Goal: Task Accomplishment & Management: Manage account settings

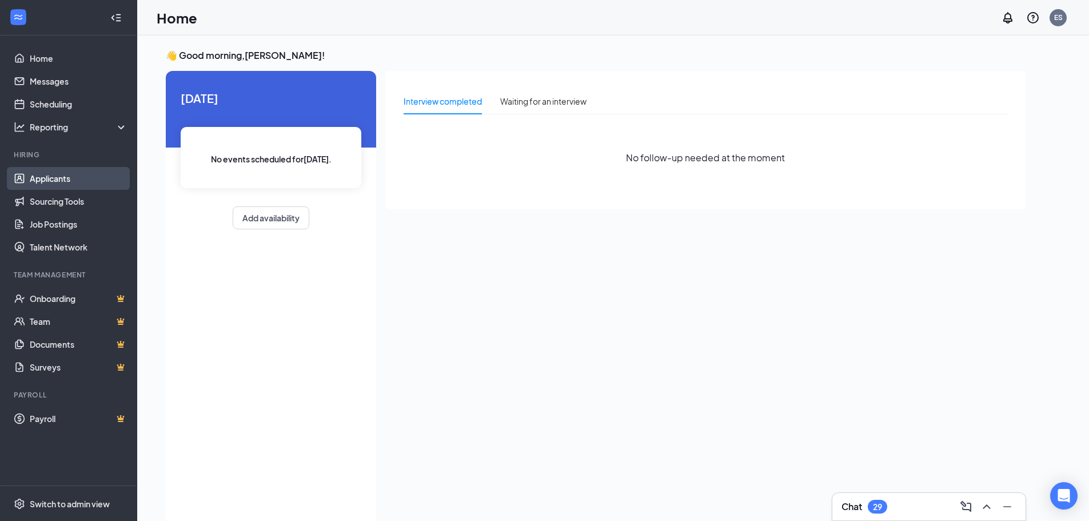
click at [45, 179] on link "Applicants" at bounding box center [79, 178] width 98 height 23
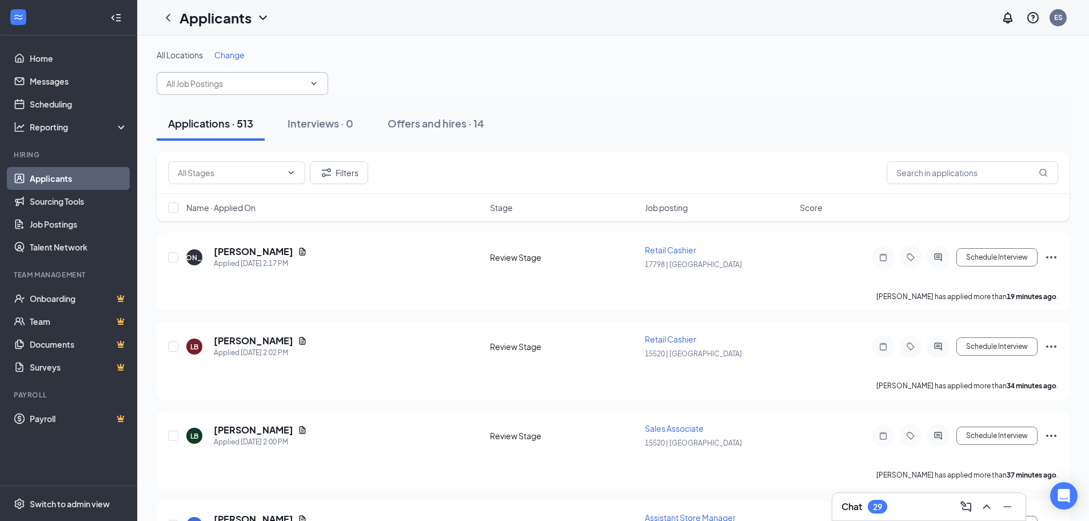
click at [314, 81] on icon "ChevronDown" at bounding box center [313, 83] width 9 height 9
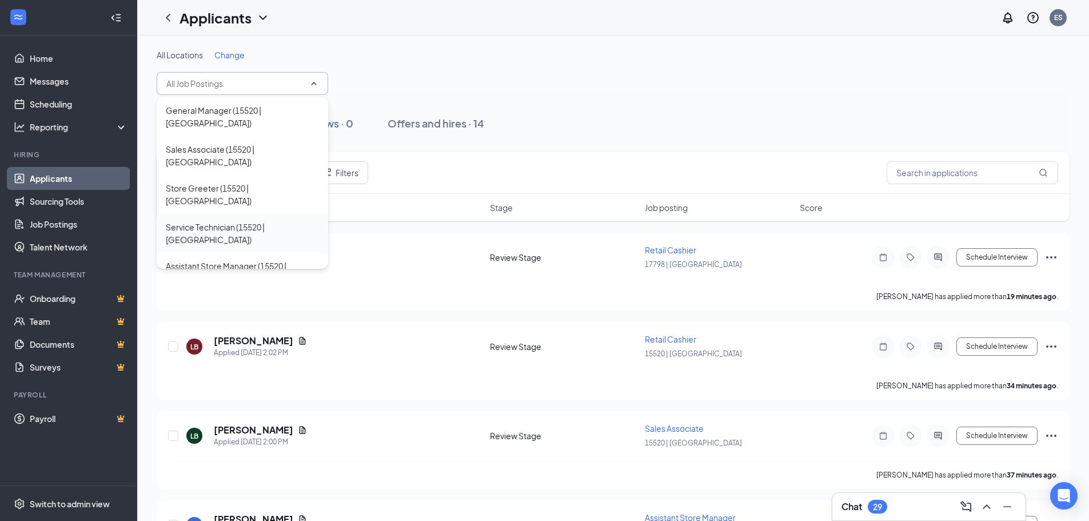
click at [245, 221] on div "Service Technician (15520 | [GEOGRAPHIC_DATA])" at bounding box center [242, 233] width 153 height 25
type input "Service Technician (15520 | [GEOGRAPHIC_DATA])"
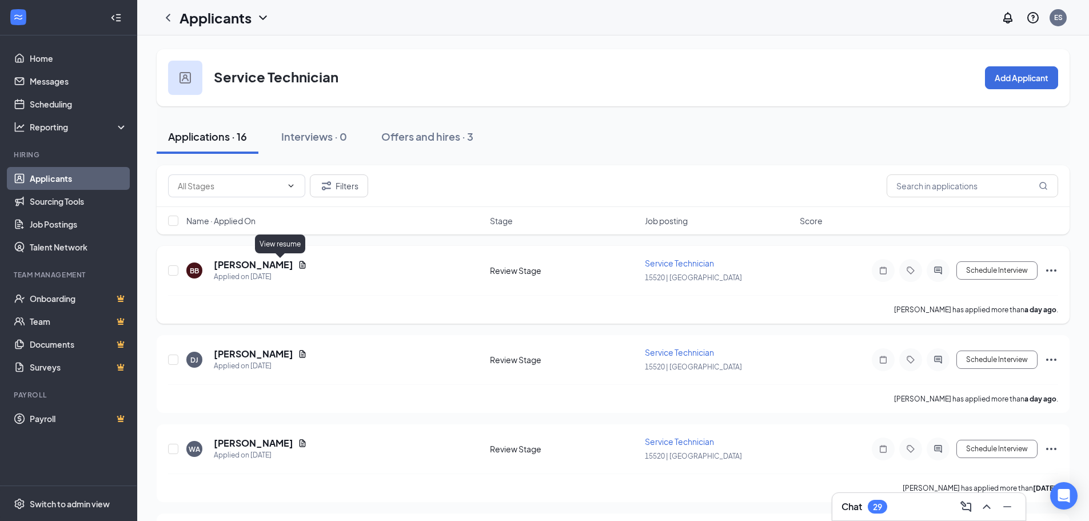
click at [298, 263] on icon "Document" at bounding box center [302, 264] width 9 height 9
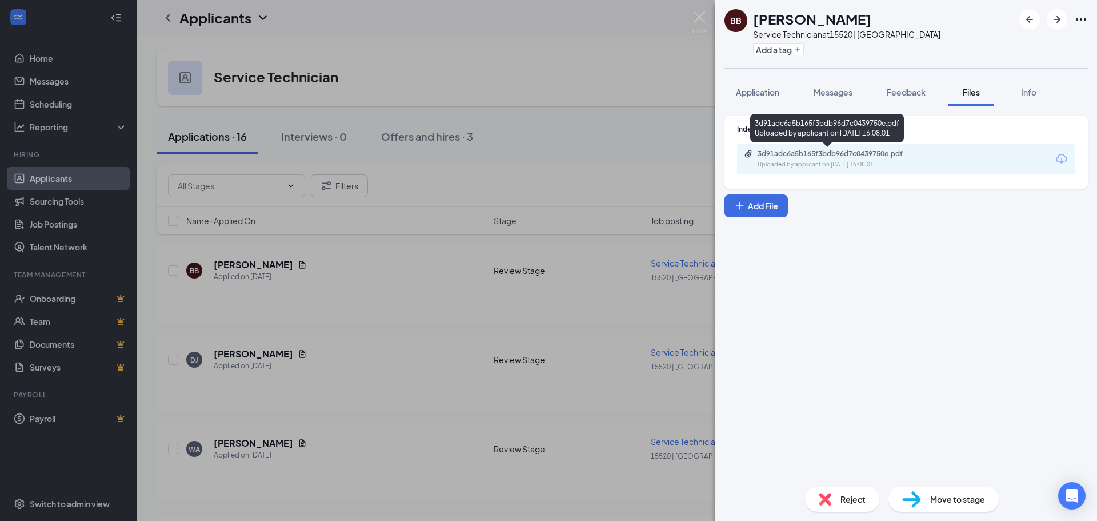
click at [882, 165] on div "Uploaded by applicant on [DATE] 16:08:01" at bounding box center [843, 164] width 171 height 9
click at [445, 250] on div "BB [PERSON_NAME] Service Technician at 15520 | Rockport Add a tag Application M…" at bounding box center [548, 260] width 1097 height 521
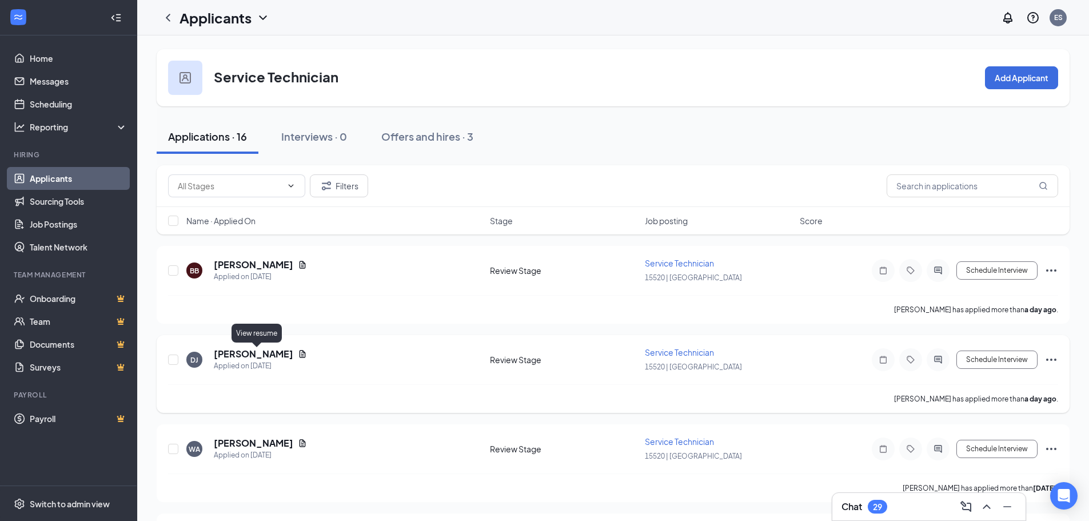
click at [298, 354] on icon "Document" at bounding box center [302, 353] width 9 height 9
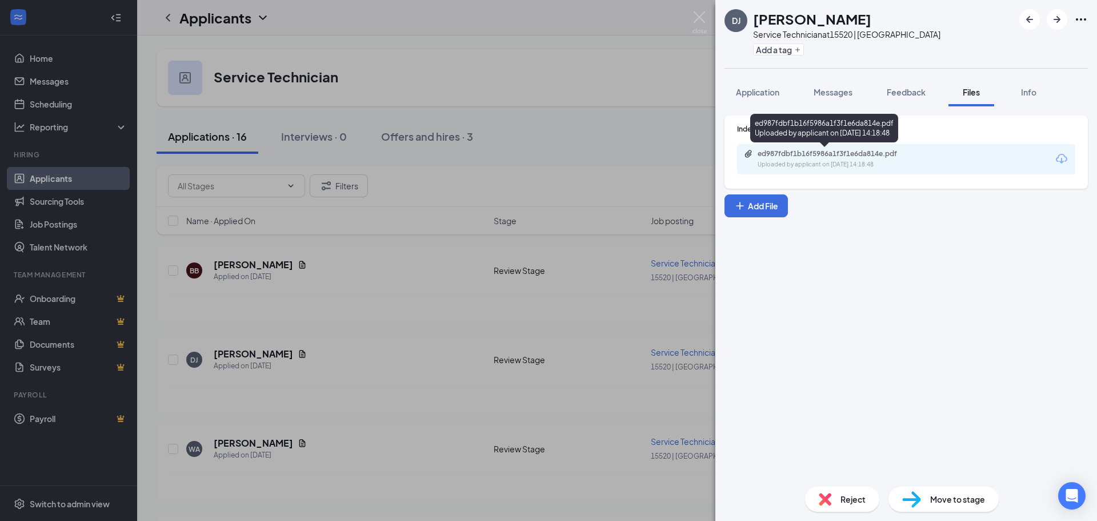
click at [854, 156] on div "ed987fdbf1b16f5986a1f3f1e6da814e.pdf" at bounding box center [838, 153] width 160 height 9
click at [422, 238] on div "DJ [PERSON_NAME] Service Technician at 15520 | Rockport Add a tag Application M…" at bounding box center [548, 260] width 1097 height 521
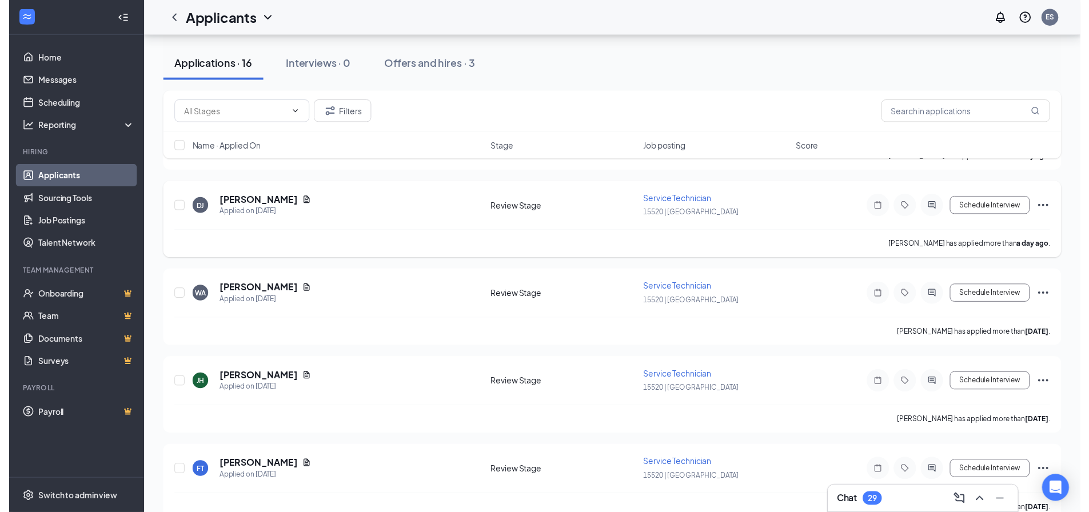
scroll to position [171, 0]
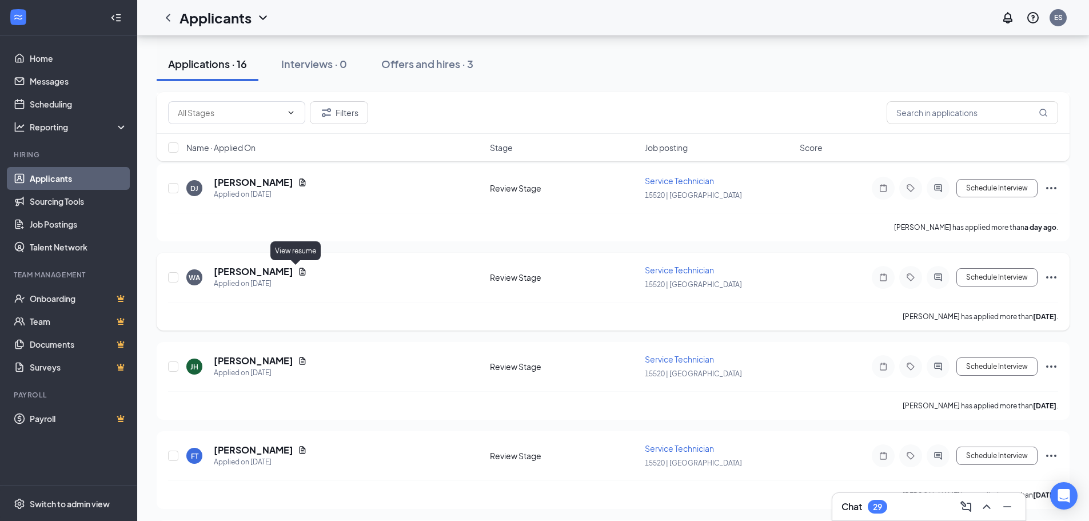
click at [299, 273] on icon "Document" at bounding box center [302, 270] width 6 height 7
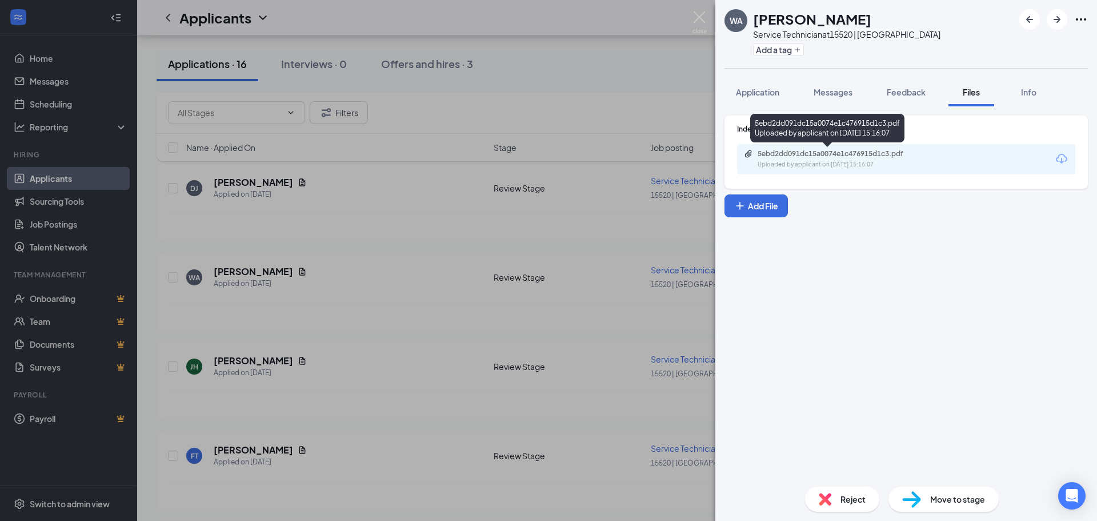
click at [794, 156] on div "5ebd2dd091dc15a0074e1c476915d1c3.pdf" at bounding box center [838, 153] width 160 height 9
click at [665, 467] on div "WA [PERSON_NAME] Service Technician at 15520 | Rockport Add a tag Application M…" at bounding box center [548, 260] width 1097 height 521
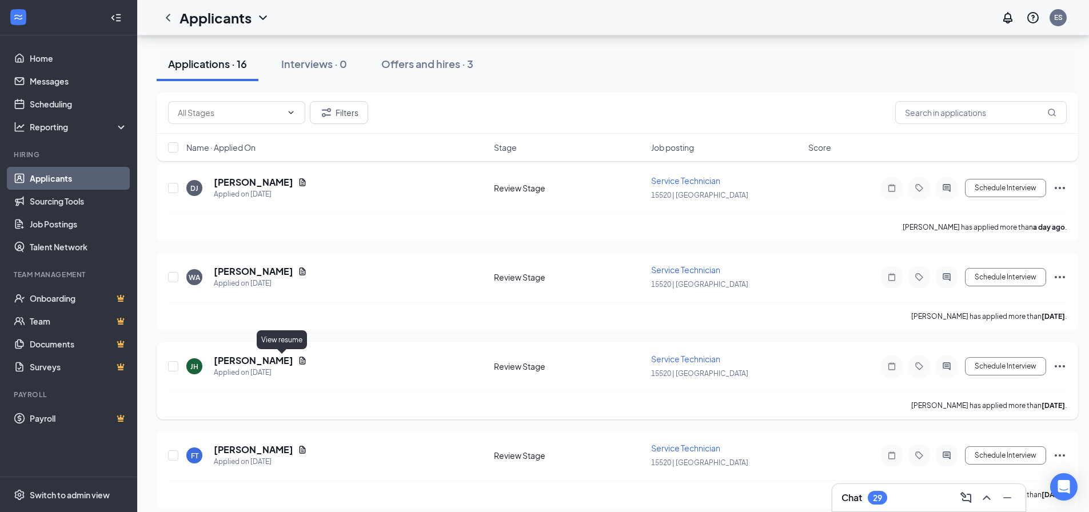
click at [299, 362] on icon "Document" at bounding box center [302, 360] width 6 height 7
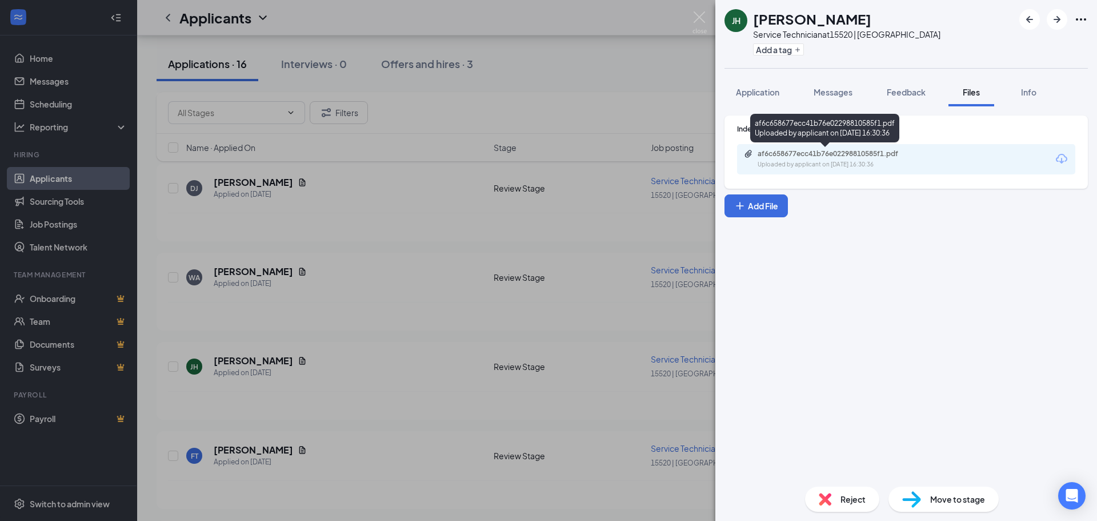
click at [779, 152] on div "af6c658677ecc41b76e02298810585f1.pdf" at bounding box center [838, 153] width 160 height 9
click at [508, 298] on div "[PERSON_NAME] Service Technician at 15520 | Rockport Add a tag Application Mess…" at bounding box center [548, 260] width 1097 height 521
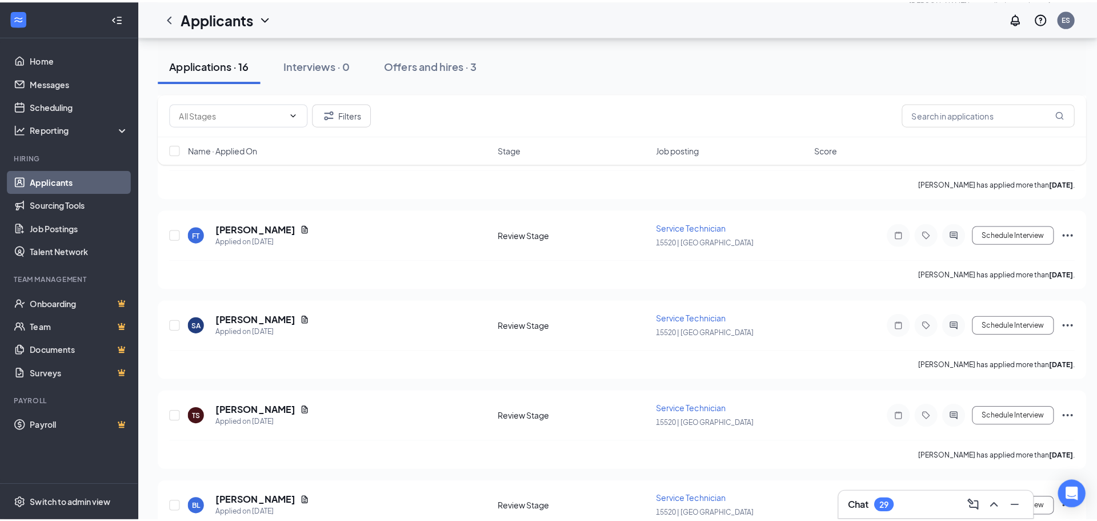
scroll to position [400, 0]
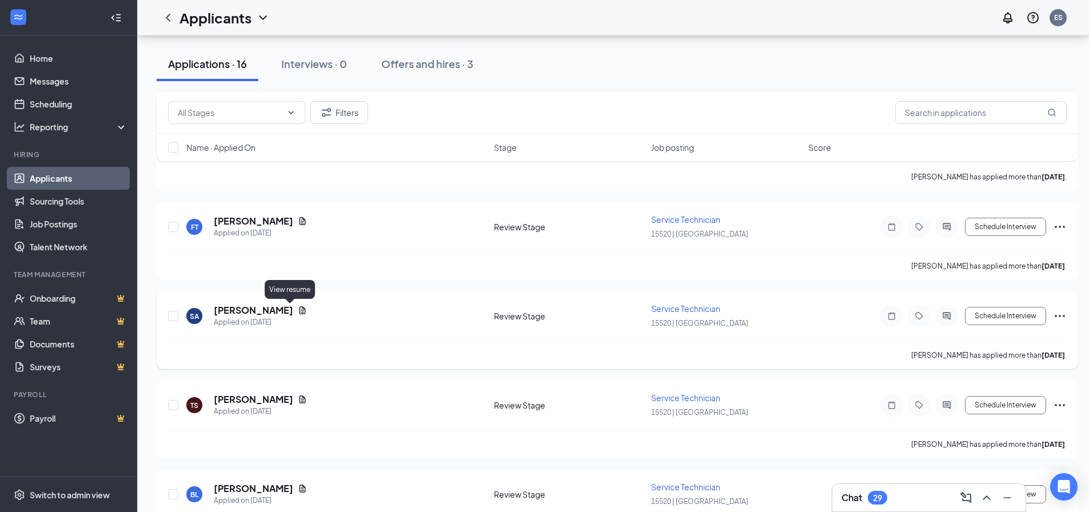
click at [298, 310] on icon "Document" at bounding box center [302, 310] width 9 height 9
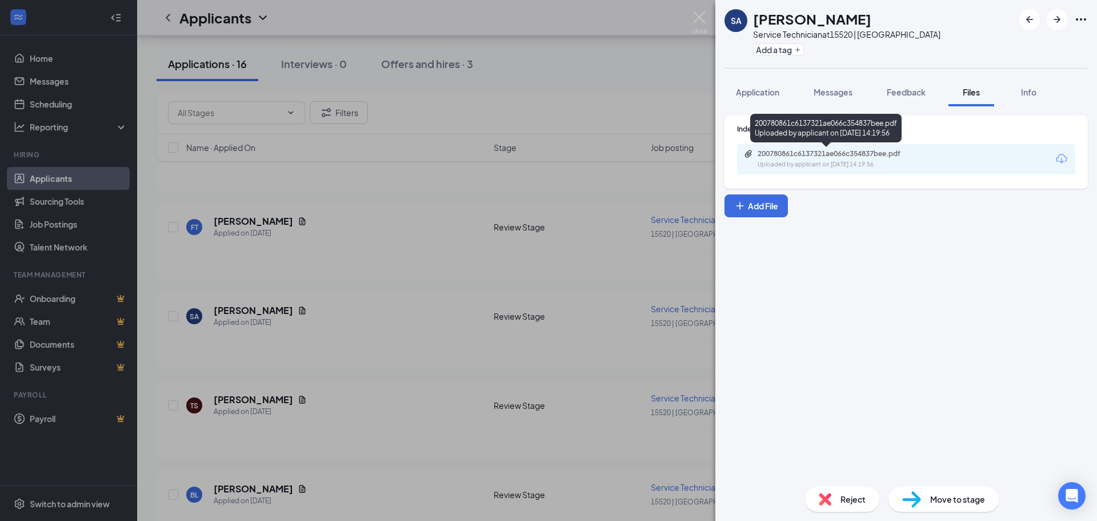
click at [846, 154] on div "200780861c6137321ae066c354837bee.pdf" at bounding box center [838, 153] width 160 height 9
